Goal: Transaction & Acquisition: Purchase product/service

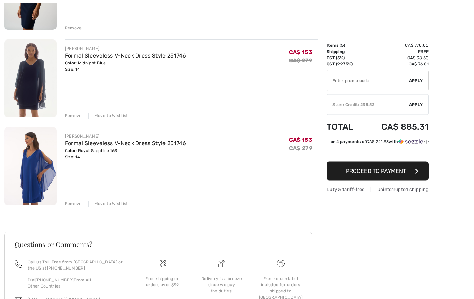
scroll to position [318, 0]
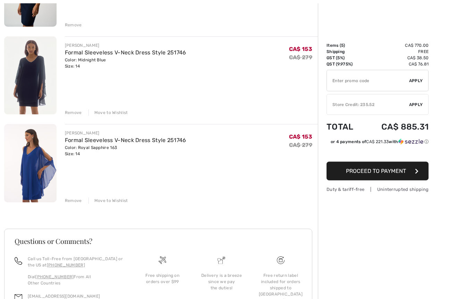
click at [112, 204] on div "JOSEPH RIBKOFF Chic Abstract Sleeveless Top Style 251251 Color: Midnight blue/b…" at bounding box center [160, 62] width 313 height 578
click at [109, 201] on div "Move to Wishlist" at bounding box center [108, 201] width 40 height 6
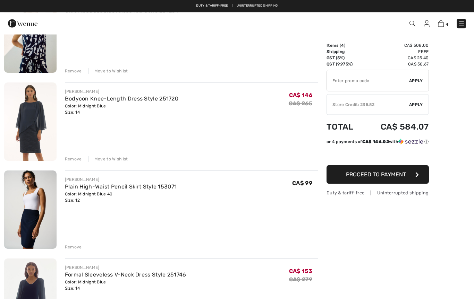
scroll to position [81, 0]
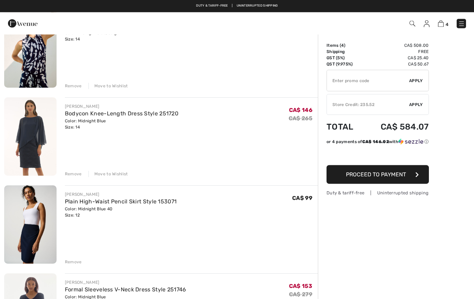
click at [30, 131] on img at bounding box center [30, 137] width 52 height 78
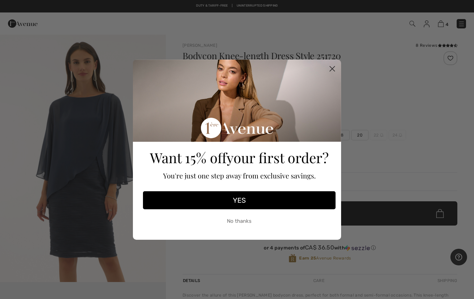
click at [328, 64] on circle "Close dialog" at bounding box center [331, 68] width 11 height 11
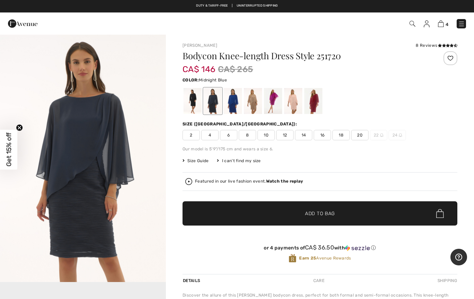
click at [272, 106] on div at bounding box center [273, 101] width 18 height 26
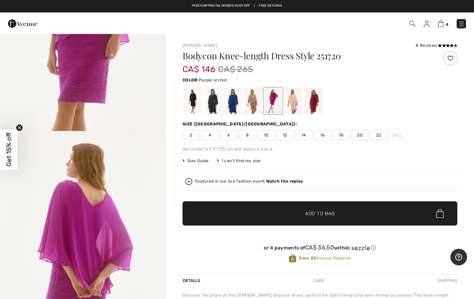
scroll to position [1146, 0]
click at [317, 100] on div at bounding box center [313, 101] width 18 height 26
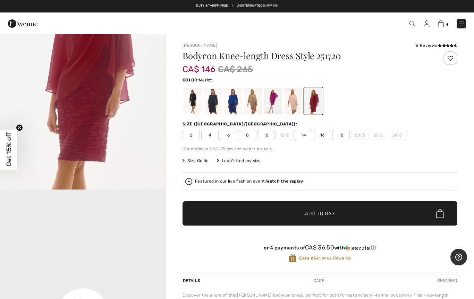
scroll to position [0, 0]
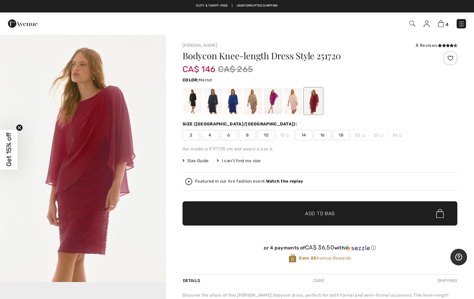
click at [302, 137] on span "14" at bounding box center [303, 135] width 17 height 10
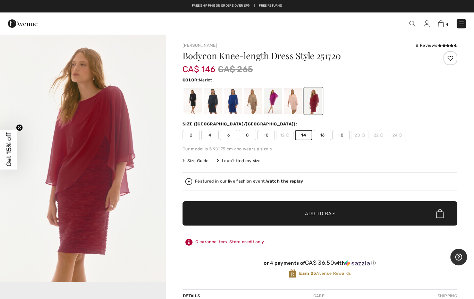
click at [319, 212] on span "Add to Bag" at bounding box center [320, 213] width 30 height 7
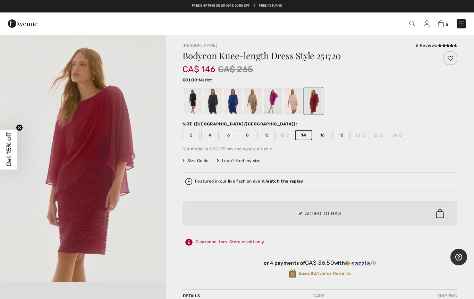
click at [238, 182] on div at bounding box center [237, 149] width 474 height 299
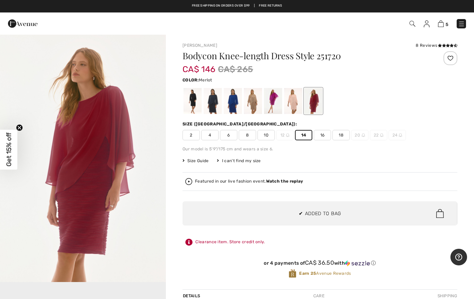
click at [280, 185] on div "Featured in our live fashion event. Watch the replay" at bounding box center [319, 181] width 269 height 7
